Goal: Task Accomplishment & Management: Manage account settings

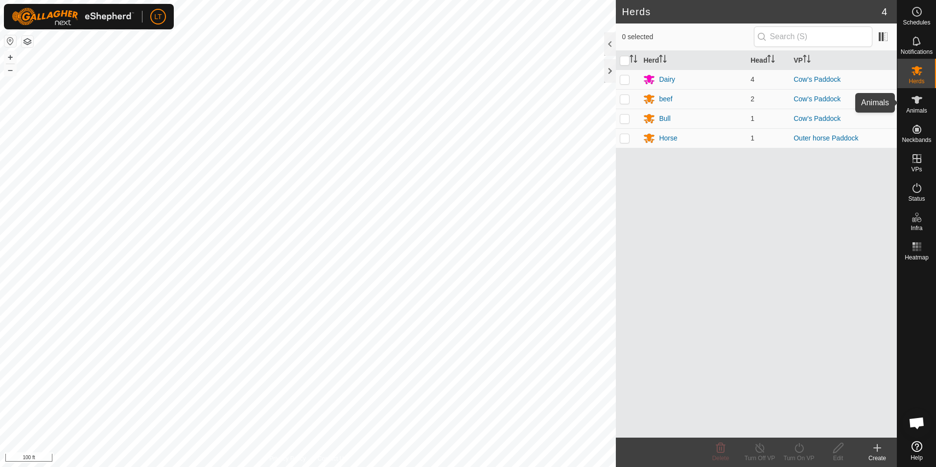
click at [924, 98] on es-animals-svg-icon at bounding box center [917, 100] width 18 height 16
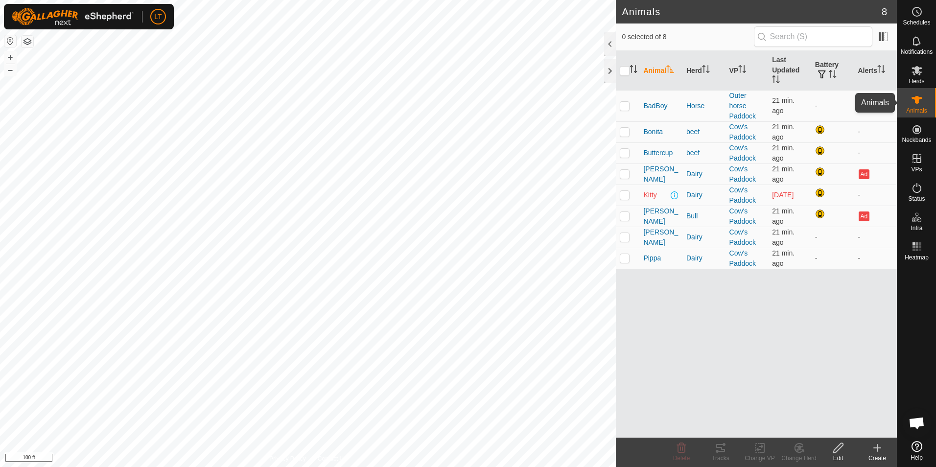
drag, startPoint x: 924, startPoint y: 98, endPoint x: 656, endPoint y: 352, distance: 368.7
click at [655, 352] on div "Animal Herd VP Last Updated Battery Alerts BadBoy Horse Outer horse Paddock 21 …" at bounding box center [756, 244] width 281 height 387
click at [651, 194] on span "Kitty" at bounding box center [649, 195] width 13 height 10
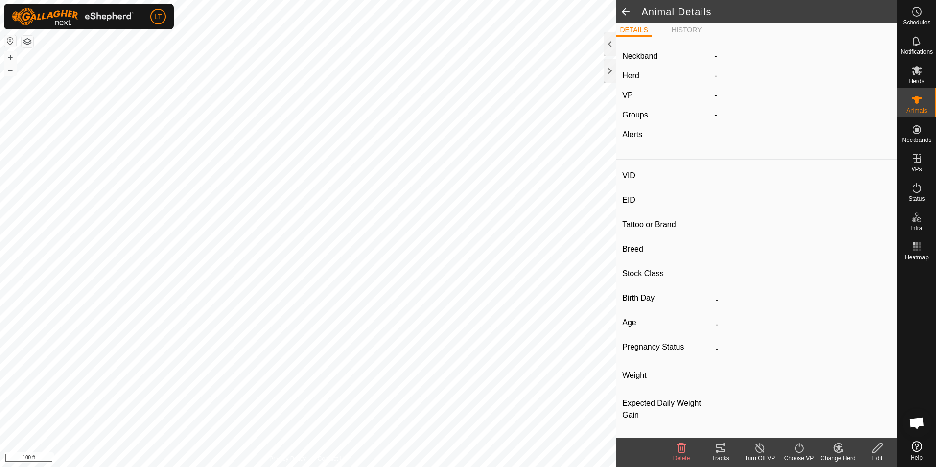
scroll to position [7, 0]
type input "Kitty"
type input "-"
type input "jersey"
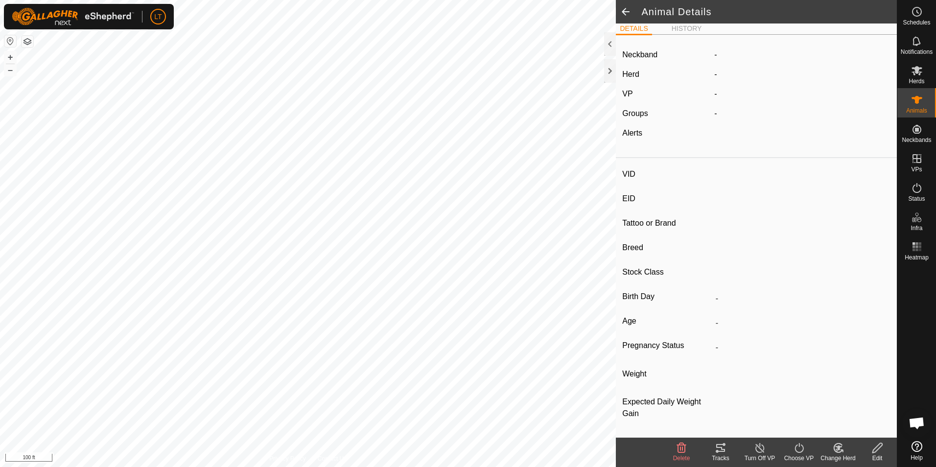
type input "-"
type input "Pregnant"
type input "0 kg"
type input "-"
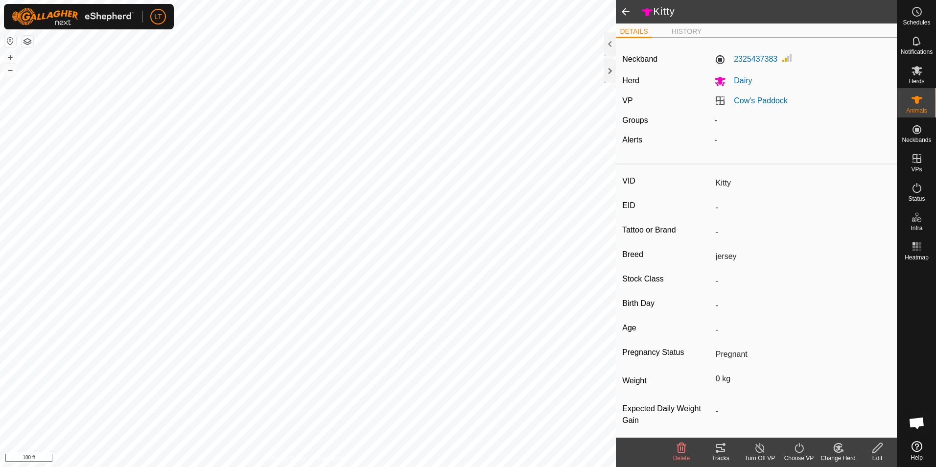
scroll to position [11, 0]
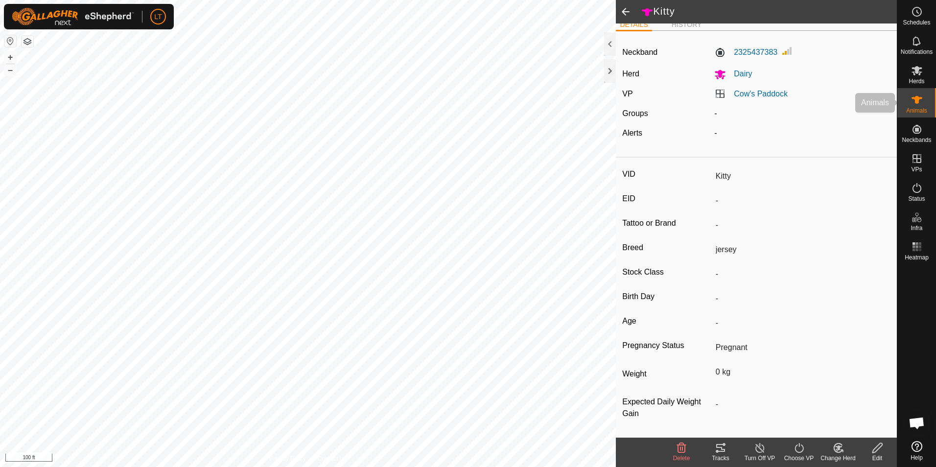
click at [908, 105] on es-animals-svg-icon at bounding box center [917, 100] width 18 height 16
